Goal: Task Accomplishment & Management: Manage account settings

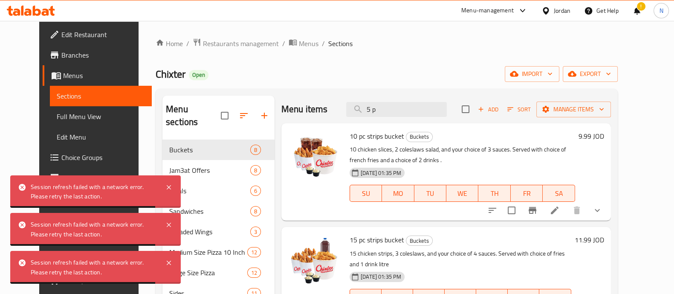
scroll to position [310, 0]
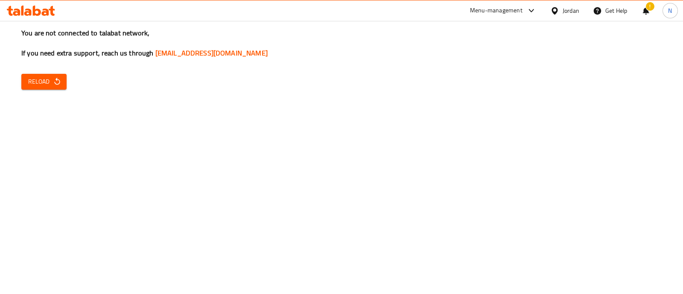
click at [47, 84] on span "Reload" at bounding box center [44, 81] width 32 height 11
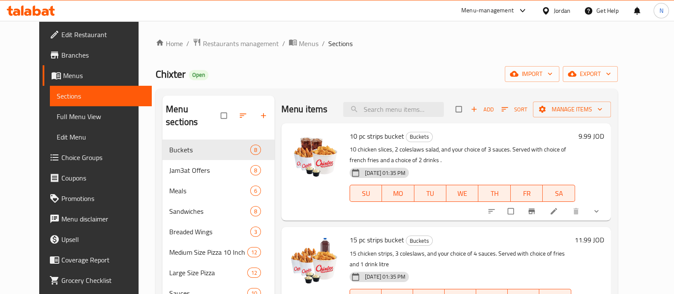
click at [218, 35] on div "Home / Restaurants management / Menus / Sections Chixter Open import export Men…" at bounding box center [387, 258] width 496 height 474
click at [221, 47] on span "Restaurants management" at bounding box center [241, 43] width 76 height 10
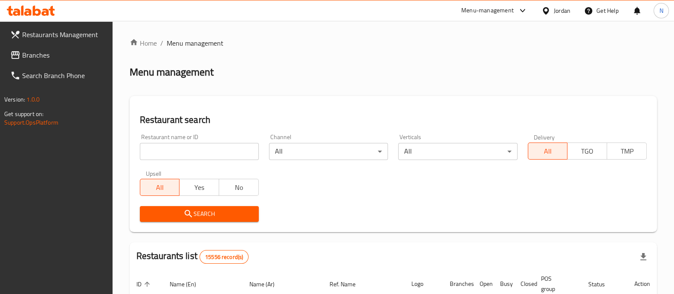
click at [230, 152] on input "search" at bounding box center [199, 151] width 119 height 17
type input "healthy hut"
click button "Search" at bounding box center [199, 214] width 119 height 16
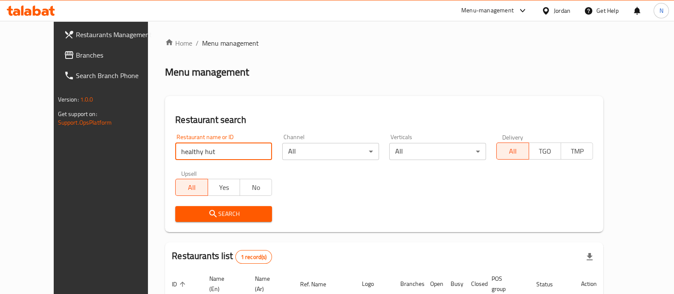
scroll to position [79, 0]
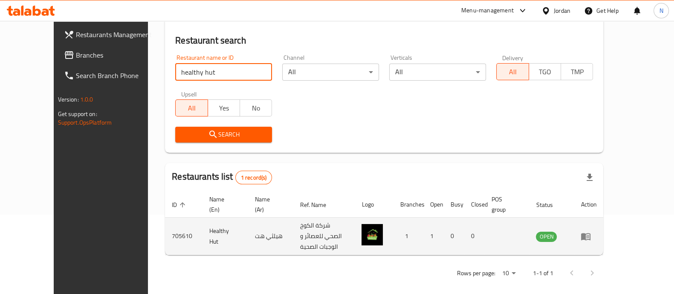
click at [591, 232] on icon "enhanced table" at bounding box center [586, 236] width 10 height 10
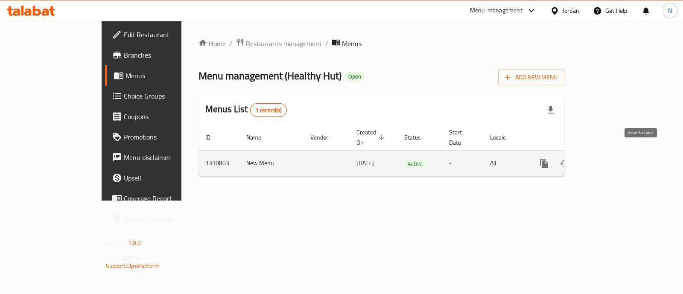
click at [610, 158] on icon "enhanced table" at bounding box center [605, 163] width 10 height 10
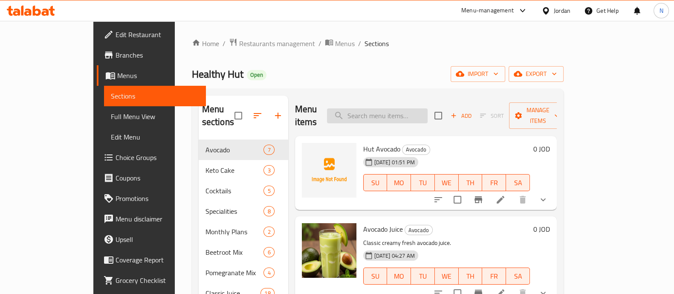
click at [428, 109] on input "search" at bounding box center [377, 115] width 101 height 15
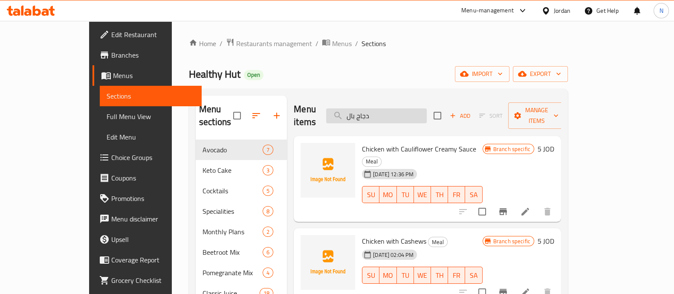
click at [418, 116] on input "دجاج بال" at bounding box center [376, 115] width 101 height 15
drag, startPoint x: 419, startPoint y: 114, endPoint x: 318, endPoint y: 114, distance: 101.5
click at [318, 114] on div "Menu items دجاج بال Add Sort Manage items" at bounding box center [427, 116] width 267 height 41
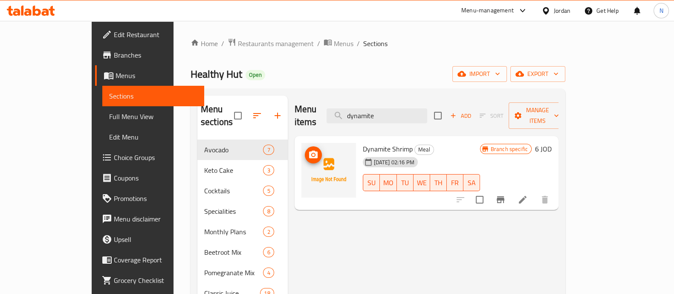
drag, startPoint x: 438, startPoint y: 112, endPoint x: 289, endPoint y: 125, distance: 149.5
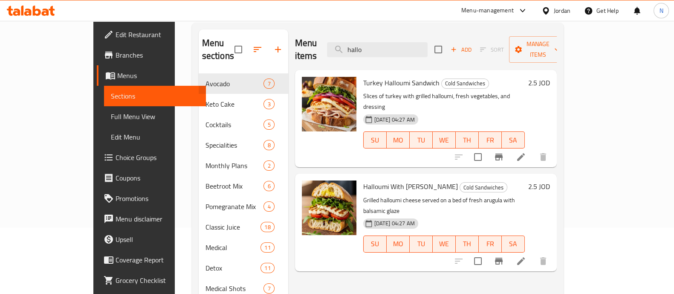
scroll to position [65, 0]
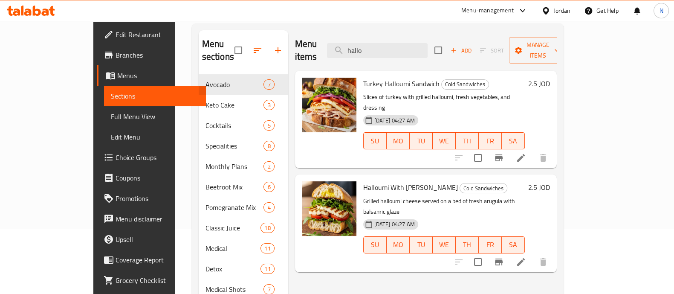
drag, startPoint x: 362, startPoint y: 52, endPoint x: 306, endPoint y: 61, distance: 56.7
click at [305, 63] on div "Menu items hallo Add Sort Manage items Turkey Halloumi Sandwich Cold Sandwiches…" at bounding box center [422, 238] width 269 height 416
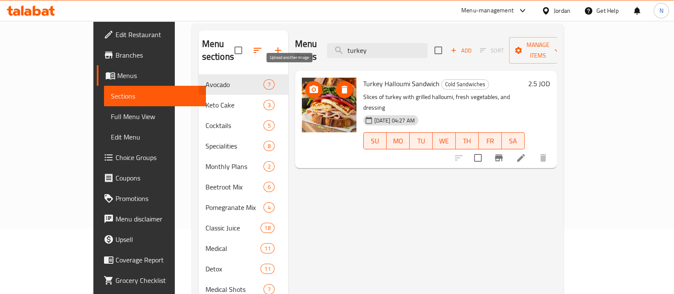
click at [309, 84] on icon "upload picture" at bounding box center [314, 89] width 10 height 10
click at [310, 85] on icon "upload picture" at bounding box center [314, 89] width 9 height 8
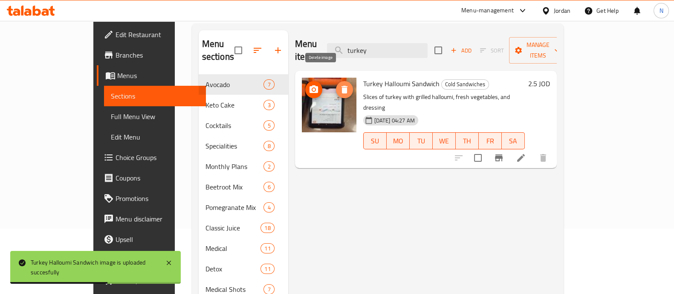
click at [336, 81] on button "delete image" at bounding box center [344, 89] width 17 height 17
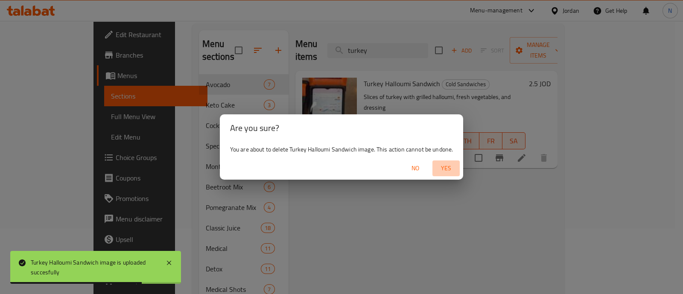
click at [447, 172] on span "Yes" at bounding box center [446, 168] width 20 height 11
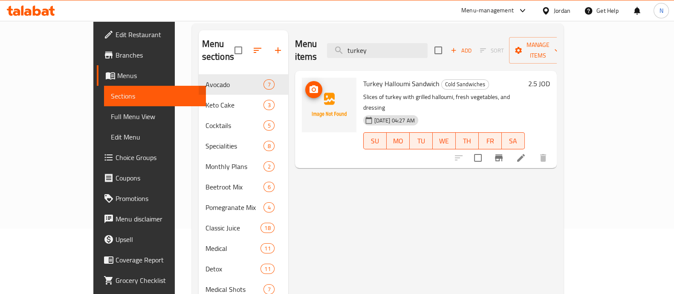
click at [309, 84] on icon "upload picture" at bounding box center [314, 89] width 10 height 10
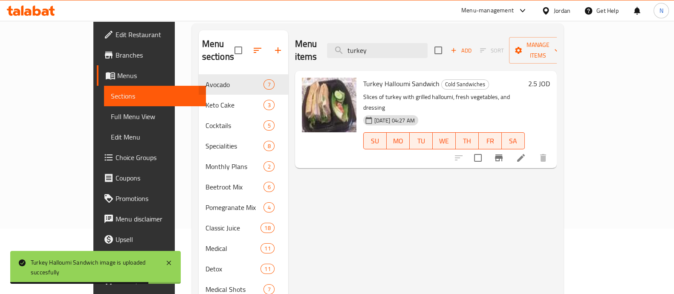
click at [384, 243] on div "Menu items turkey Add Sort Manage items Turkey Halloumi Sandwich Cold Sandwiche…" at bounding box center [422, 238] width 269 height 416
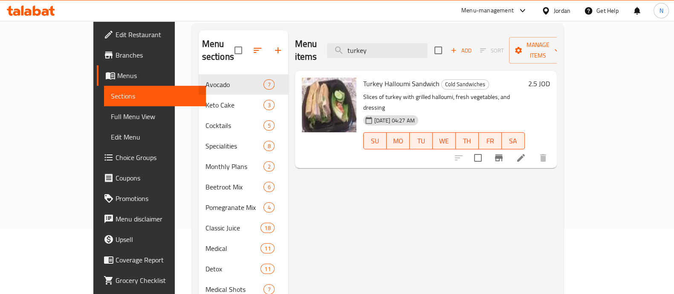
drag, startPoint x: 406, startPoint y: 44, endPoint x: 338, endPoint y: 49, distance: 67.7
click at [338, 49] on div "Menu items turkey Add Sort Manage items" at bounding box center [426, 50] width 262 height 41
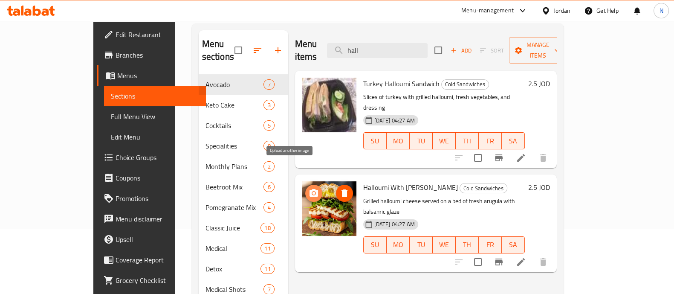
click at [310, 189] on icon "upload picture" at bounding box center [314, 193] width 9 height 8
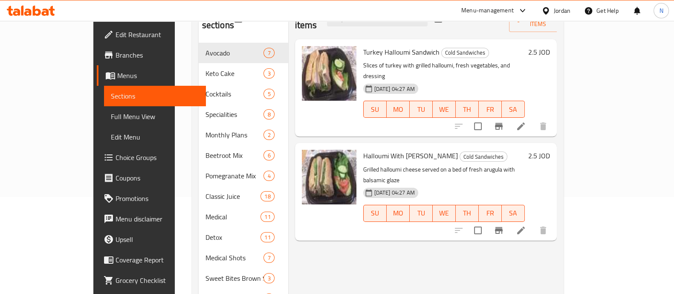
scroll to position [0, 0]
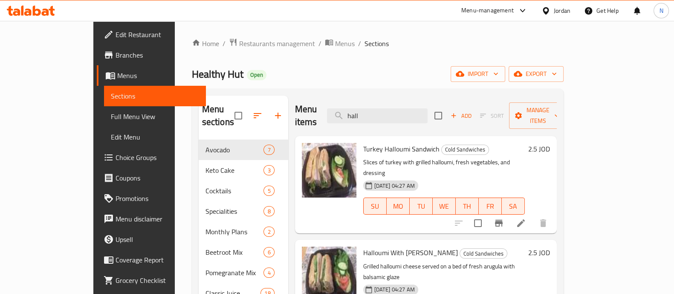
drag, startPoint x: 396, startPoint y: 109, endPoint x: 344, endPoint y: 92, distance: 55.2
click at [337, 108] on div "Menu items hall Add Sort Manage items" at bounding box center [426, 116] width 262 height 41
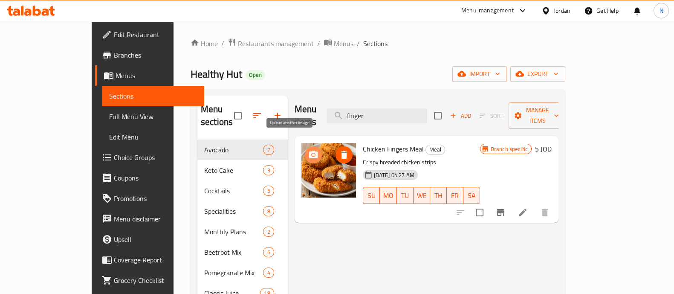
click at [305, 150] on span "upload picture" at bounding box center [313, 155] width 17 height 10
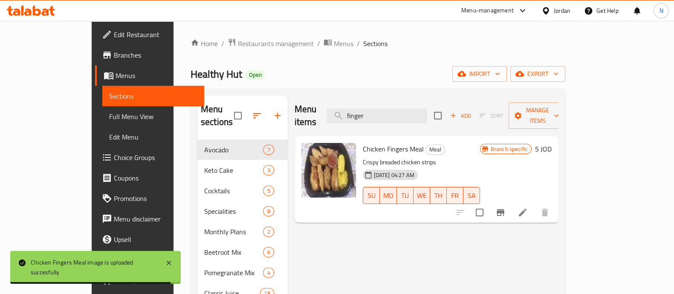
drag, startPoint x: 409, startPoint y: 110, endPoint x: 338, endPoint y: 114, distance: 70.5
click at [328, 116] on div "Menu items finger Add Sort Manage items" at bounding box center [427, 116] width 264 height 41
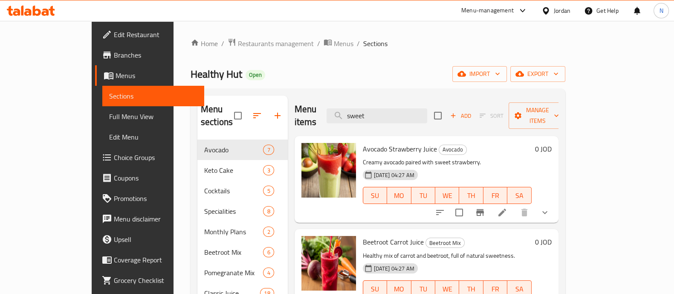
drag, startPoint x: 407, startPoint y: 103, endPoint x: 297, endPoint y: 101, distance: 110.9
click at [295, 108] on div "Menu items sweet Add Sort Manage items" at bounding box center [427, 116] width 264 height 41
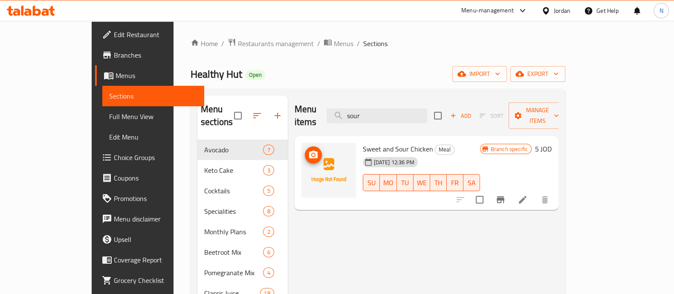
click at [309, 151] on icon "upload picture" at bounding box center [313, 155] width 9 height 8
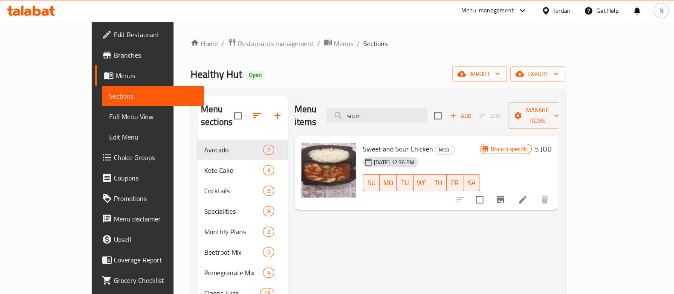
drag, startPoint x: 405, startPoint y: 111, endPoint x: 307, endPoint y: 110, distance: 98.1
click at [307, 111] on div "Menu items sour Add Sort Manage items" at bounding box center [427, 116] width 264 height 41
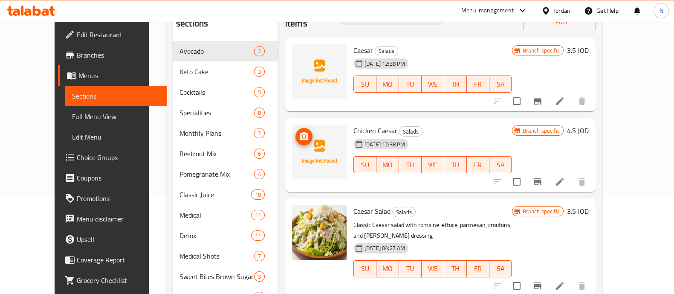
scroll to position [106, 0]
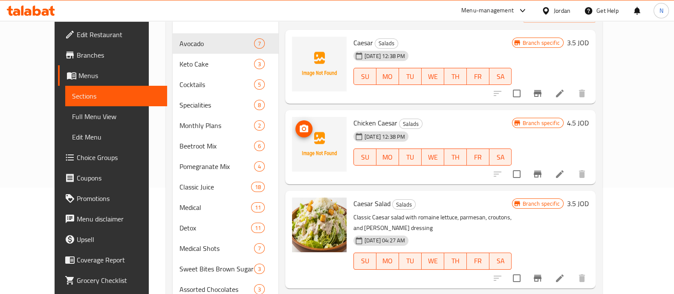
click at [303, 128] on circle "upload picture" at bounding box center [304, 129] width 3 height 3
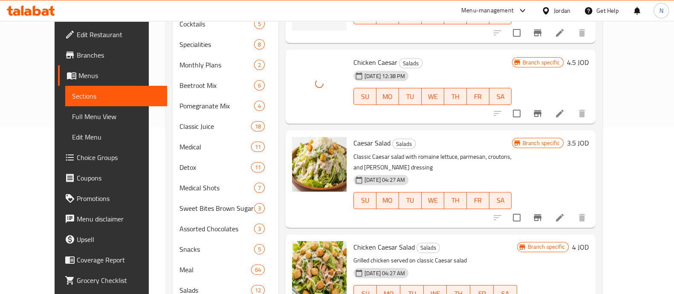
scroll to position [180, 0]
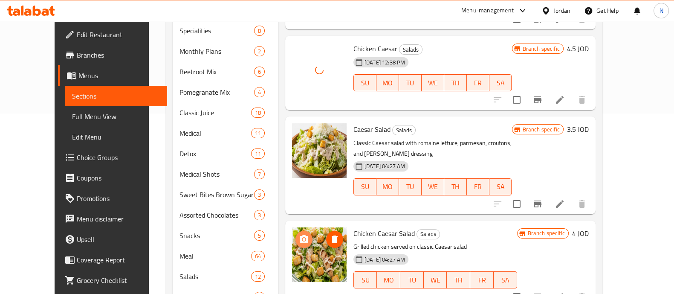
click at [303, 238] on circle "upload picture" at bounding box center [304, 239] width 3 height 3
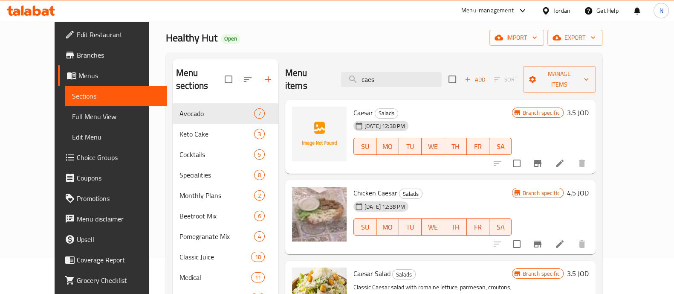
scroll to position [53, 0]
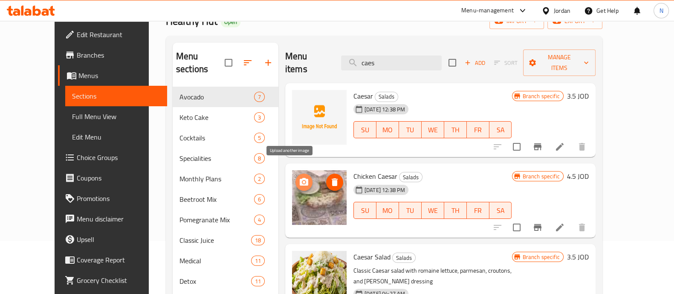
click at [297, 177] on span "upload picture" at bounding box center [304, 182] width 17 height 10
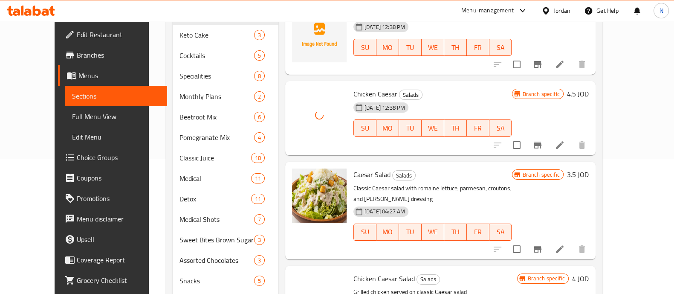
scroll to position [160, 0]
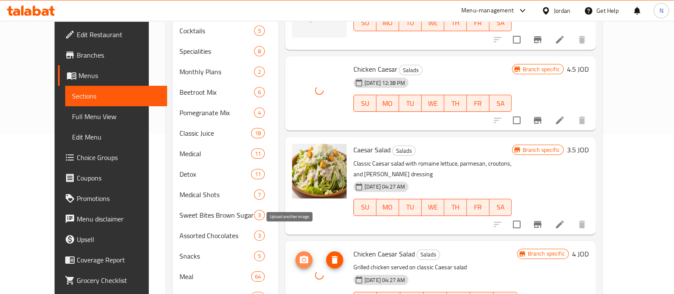
click at [299, 255] on icon "upload picture" at bounding box center [304, 260] width 10 height 10
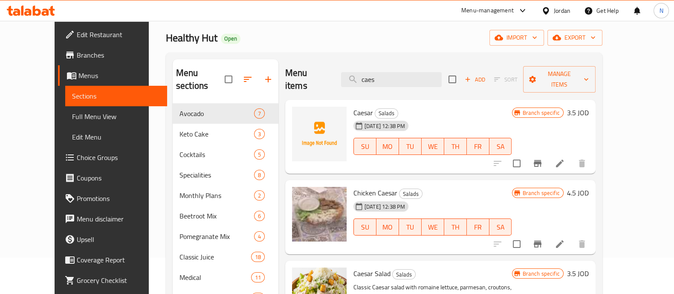
scroll to position [7, 0]
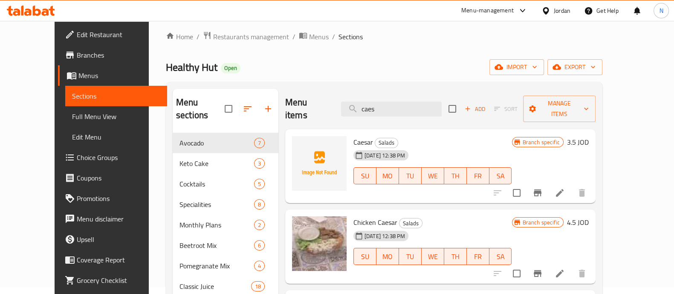
drag, startPoint x: 411, startPoint y: 102, endPoint x: 337, endPoint y: 102, distance: 73.8
click at [337, 102] on div "Menu items caes Add Sort Manage items" at bounding box center [440, 109] width 311 height 41
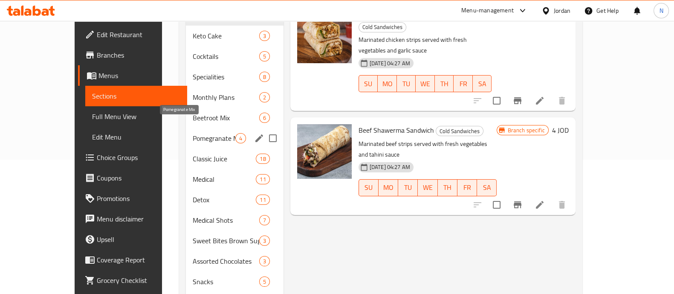
scroll to position [167, 0]
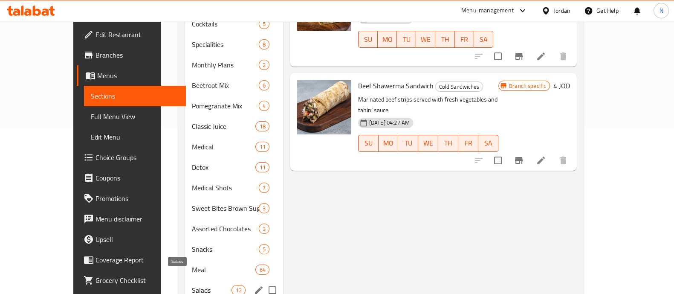
click at [192, 285] on span "Salads" at bounding box center [212, 290] width 40 height 10
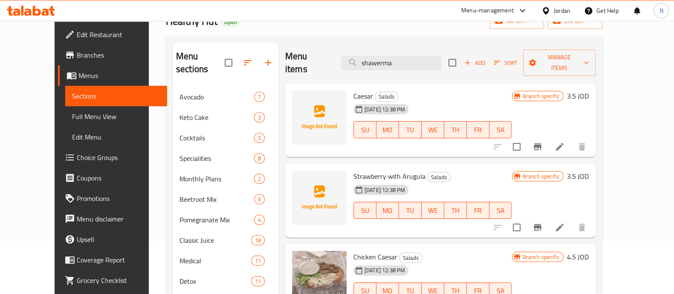
drag, startPoint x: 418, startPoint y: 60, endPoint x: 330, endPoint y: 67, distance: 88.6
click at [328, 65] on div "Menu items shawerma Add Sort Manage items" at bounding box center [440, 63] width 311 height 41
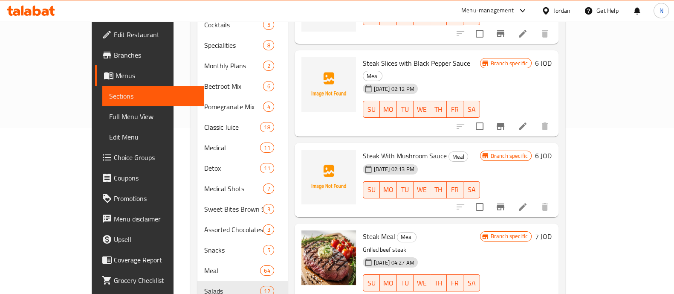
scroll to position [174, 0]
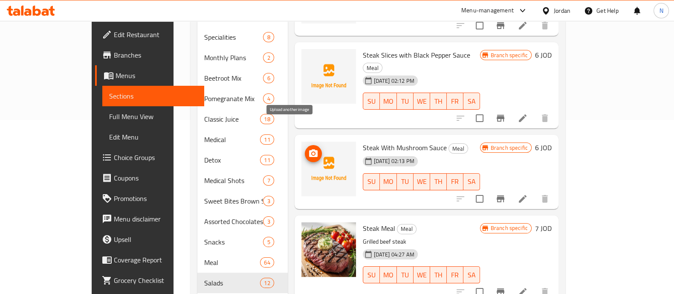
click at [312, 152] on circle "upload picture" at bounding box center [313, 153] width 3 height 3
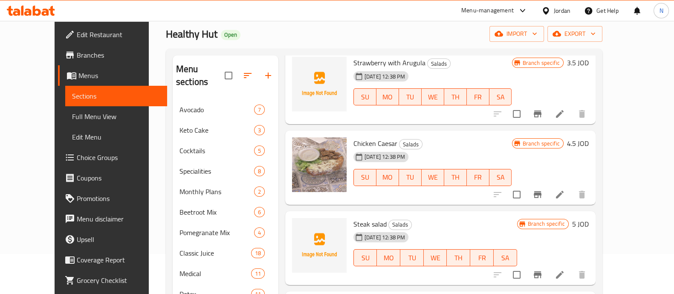
scroll to position [0, 0]
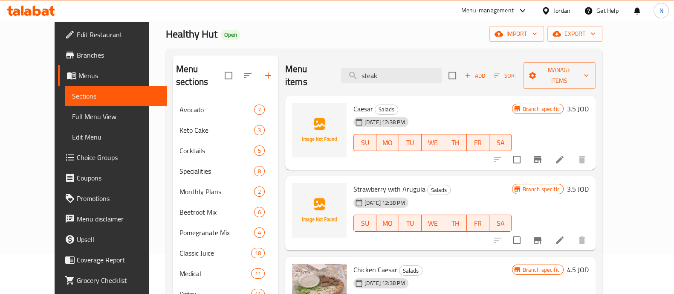
drag, startPoint x: 413, startPoint y: 68, endPoint x: 214, endPoint y: 79, distance: 199.5
click at [214, 79] on div "Menu sections Avocado 7 Keto Cake 3 Cocktails 5 Specialities 8 Monthly Plans 2 …" at bounding box center [384, 263] width 423 height 416
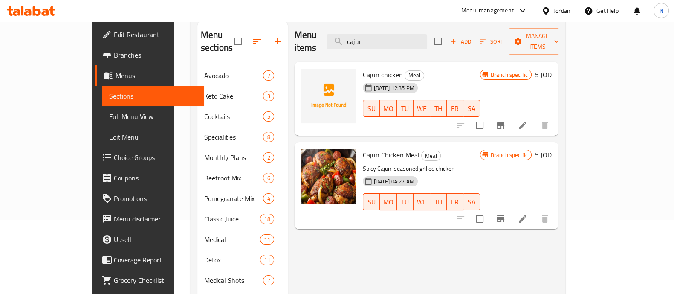
scroll to position [40, 0]
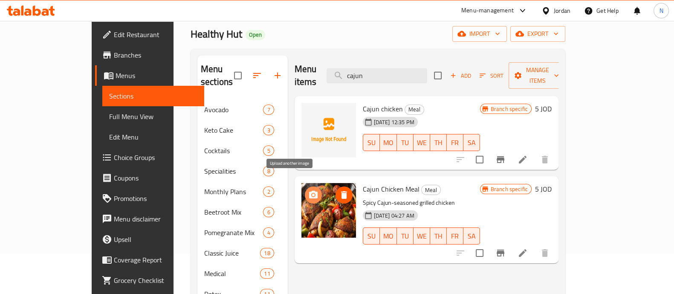
click at [312, 194] on circle "upload picture" at bounding box center [313, 195] width 3 height 3
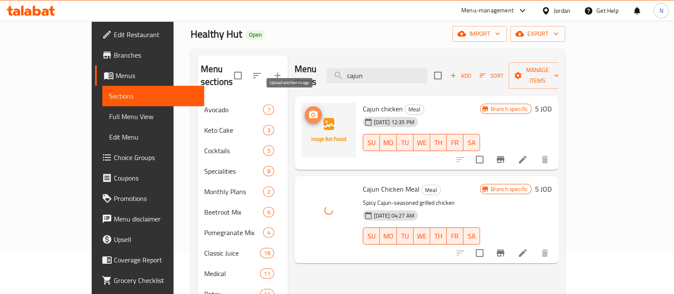
click at [309, 110] on icon "upload picture" at bounding box center [313, 114] width 9 height 8
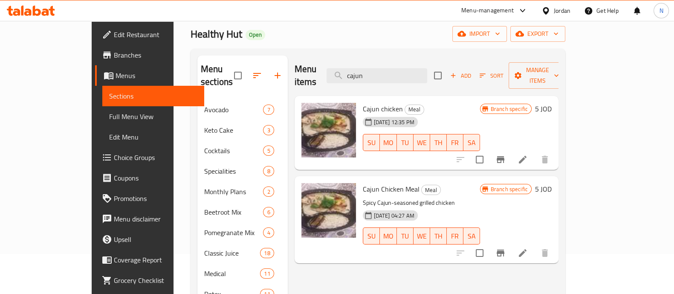
drag, startPoint x: 430, startPoint y: 71, endPoint x: 340, endPoint y: 87, distance: 91.0
click at [322, 71] on div "Menu items cajun Add Sort Manage items" at bounding box center [427, 75] width 264 height 41
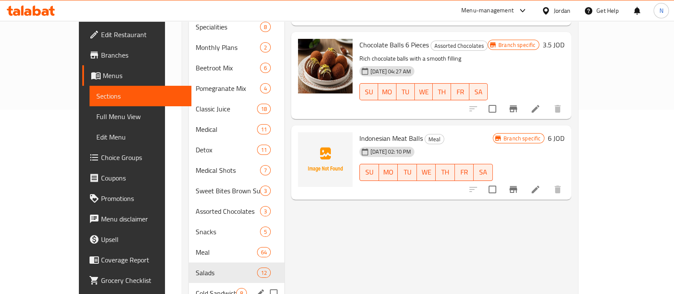
scroll to position [228, 0]
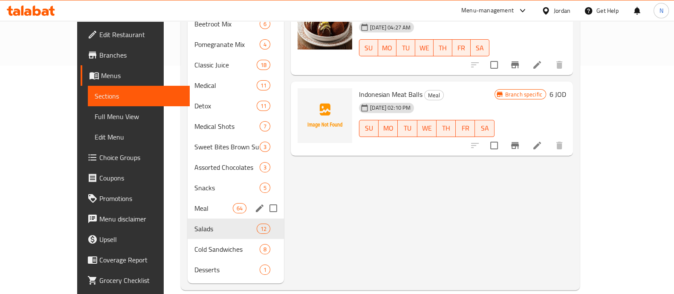
click at [195, 203] on span "Meal" at bounding box center [214, 208] width 38 height 10
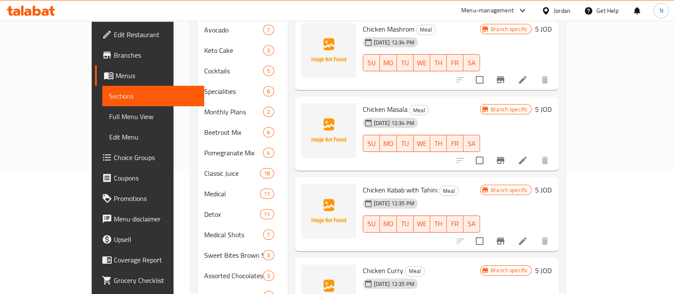
scroll to position [38, 0]
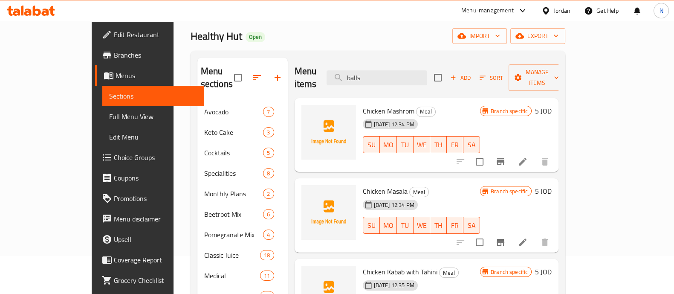
drag, startPoint x: 411, startPoint y: 72, endPoint x: 318, endPoint y: 71, distance: 93.0
click at [318, 72] on div "Menu items balls Add Sort Manage items" at bounding box center [427, 78] width 265 height 41
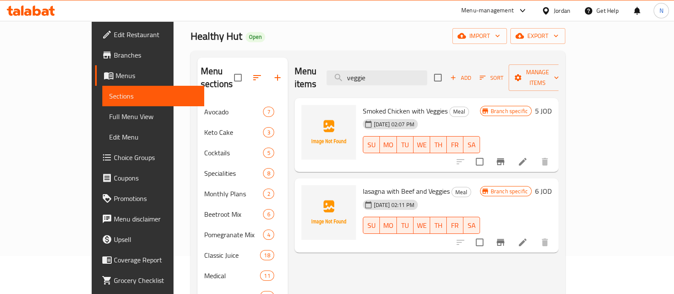
drag, startPoint x: 296, startPoint y: 63, endPoint x: 291, endPoint y: 64, distance: 4.9
click at [295, 64] on div "Menu items veggie Add Sort Manage items" at bounding box center [427, 78] width 264 height 41
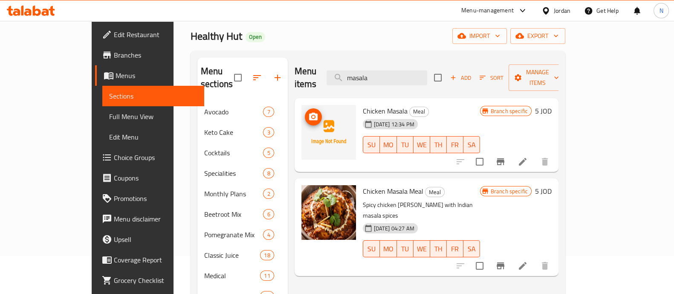
click at [308, 112] on icon "upload picture" at bounding box center [313, 117] width 10 height 10
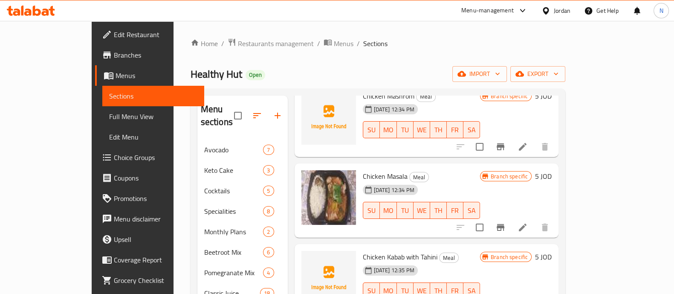
scroll to position [0, 0]
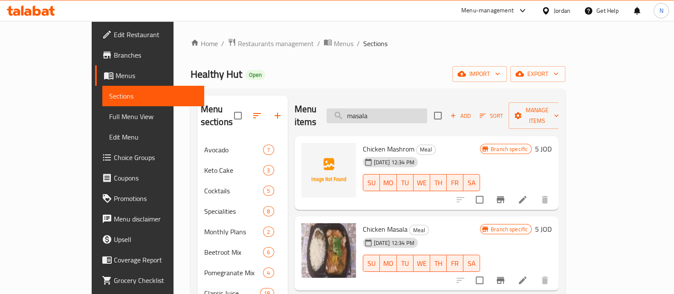
click at [414, 110] on input "masala" at bounding box center [377, 115] width 101 height 15
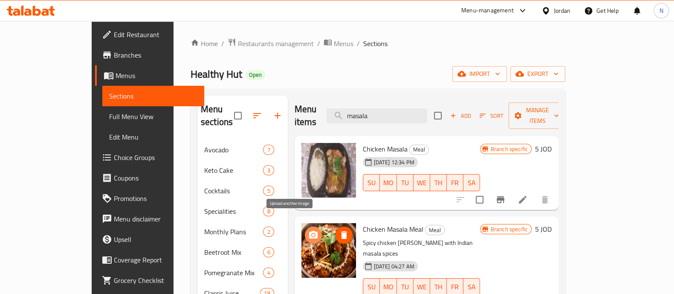
click at [308, 230] on icon "upload picture" at bounding box center [313, 235] width 10 height 10
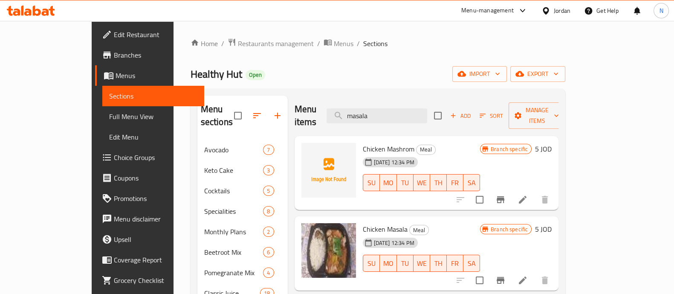
drag, startPoint x: 387, startPoint y: 110, endPoint x: 206, endPoint y: 113, distance: 180.9
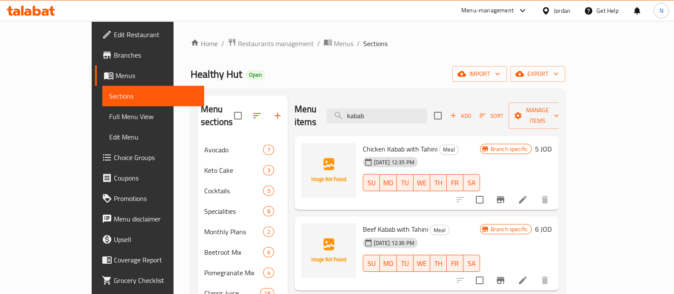
drag, startPoint x: 400, startPoint y: 108, endPoint x: 323, endPoint y: 95, distance: 78.0
click at [332, 102] on div "Menu items kabab Add Sort Manage items" at bounding box center [427, 116] width 264 height 41
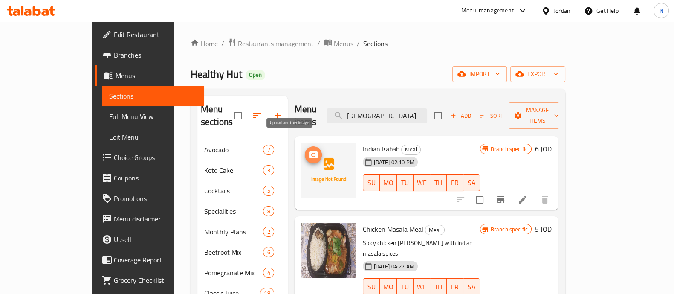
click at [309, 151] on icon "upload picture" at bounding box center [313, 155] width 9 height 8
click at [566, 41] on ol "Home / Restaurants management / Menus / Sections" at bounding box center [378, 43] width 375 height 11
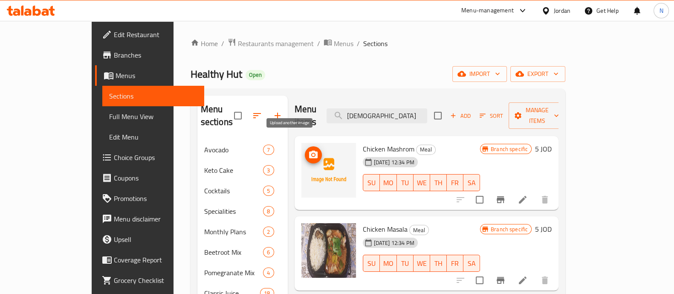
click at [308, 150] on icon "upload picture" at bounding box center [313, 155] width 10 height 10
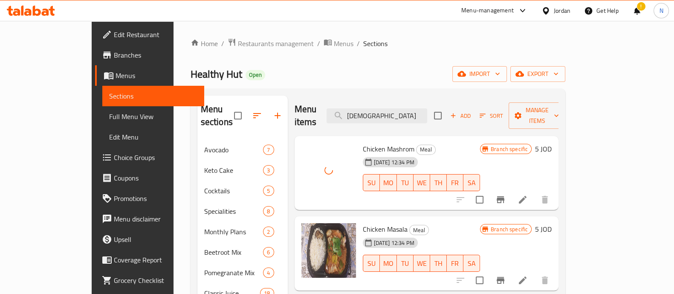
drag, startPoint x: 405, startPoint y: 105, endPoint x: 331, endPoint y: 108, distance: 74.7
click at [328, 110] on div "Menu items indian Add Sort Manage items" at bounding box center [427, 116] width 265 height 41
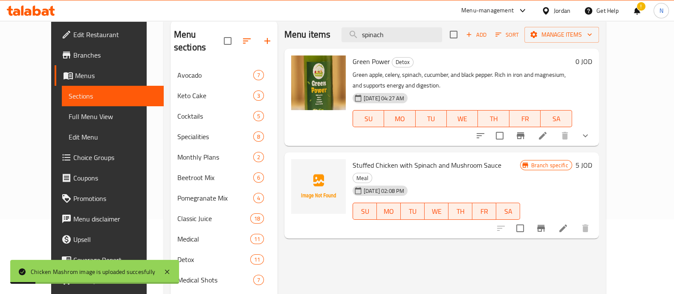
scroll to position [89, 0]
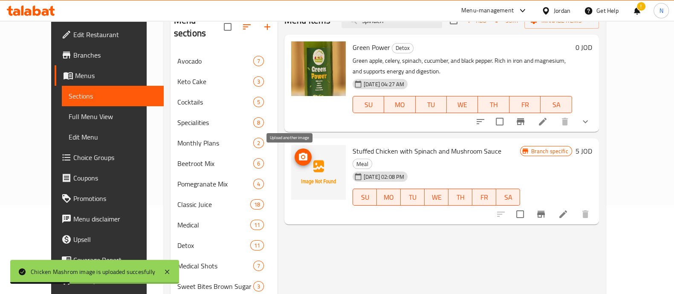
type input "spinach"
click at [299, 159] on icon "upload picture" at bounding box center [303, 157] width 9 height 8
